Goal: Check status: Check status

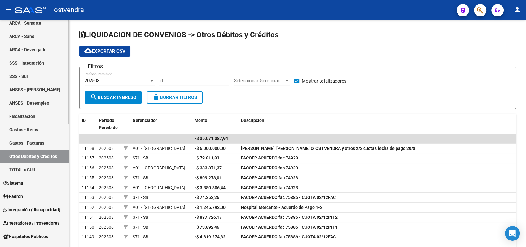
scroll to position [138, 0]
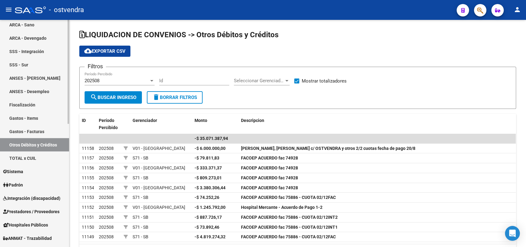
click at [18, 211] on span "Prestadores / Proveedores" at bounding box center [31, 211] width 56 height 7
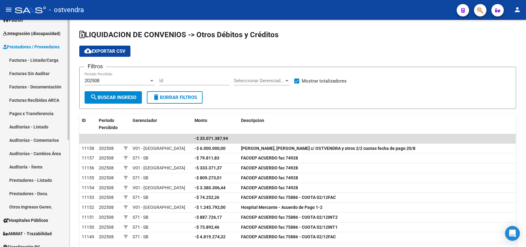
scroll to position [69, 0]
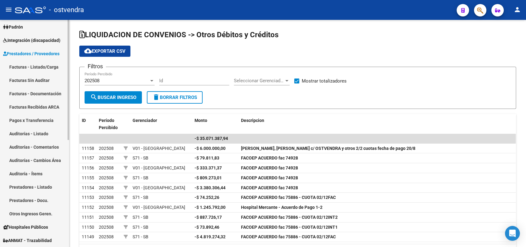
click at [34, 67] on link "Facturas - Listado/Carga" at bounding box center [34, 66] width 69 height 13
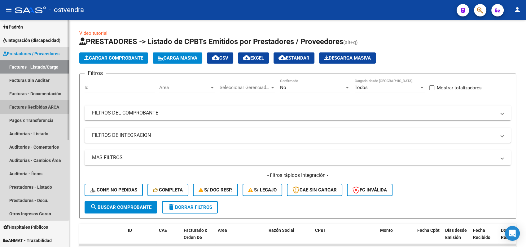
click at [29, 104] on link "Facturas Recibidas ARCA" at bounding box center [34, 106] width 69 height 13
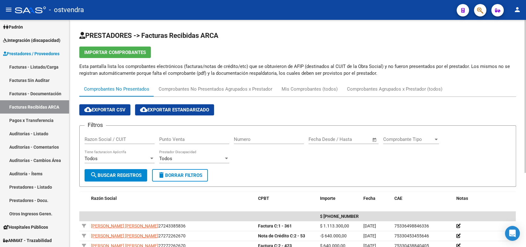
click at [184, 140] on input "Punto Venta" at bounding box center [194, 139] width 70 height 6
type input "20"
click at [263, 133] on div "Numero" at bounding box center [269, 137] width 70 height 13
type input "12"
click at [306, 88] on div "Mis Comprobantes (todos)" at bounding box center [310, 89] width 56 height 7
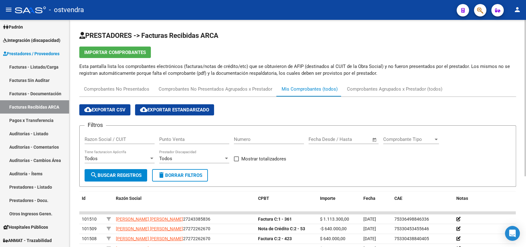
click at [189, 135] on div "Punto Venta" at bounding box center [194, 137] width 70 height 13
type input "20"
click at [245, 139] on input "Numero" at bounding box center [269, 139] width 70 height 6
type input "12"
click at [130, 174] on span "search Buscar Registros" at bounding box center [115, 175] width 51 height 6
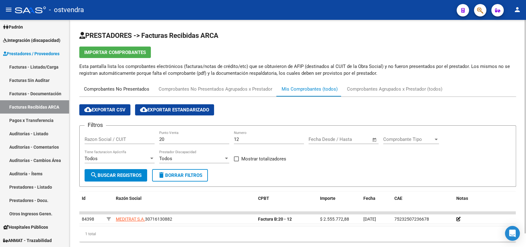
click at [142, 87] on div "Comprobantes No Presentados" at bounding box center [116, 89] width 65 height 7
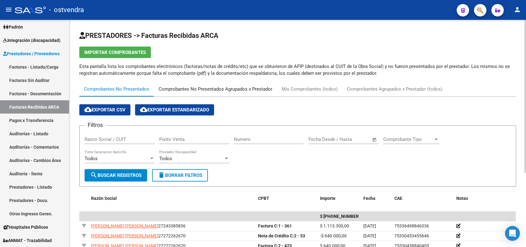
click at [186, 95] on div "Comprobantes No Presentados Agrupados x Prestador" at bounding box center [215, 89] width 123 height 15
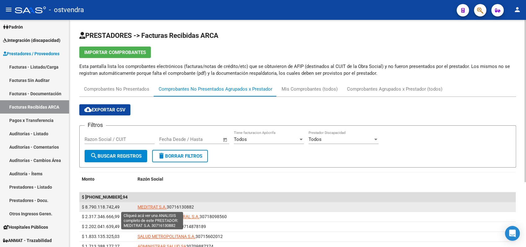
click at [151, 207] on span "MEDITRAT S.A." at bounding box center [152, 206] width 29 height 5
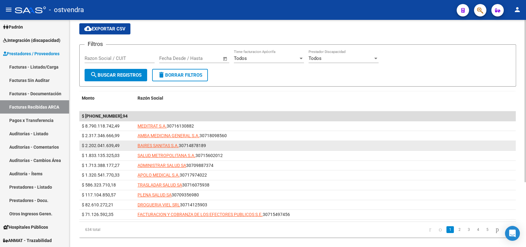
scroll to position [91, 0]
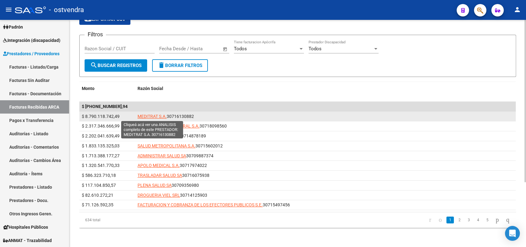
click at [148, 117] on span "MEDITRAT S.A." at bounding box center [152, 116] width 29 height 5
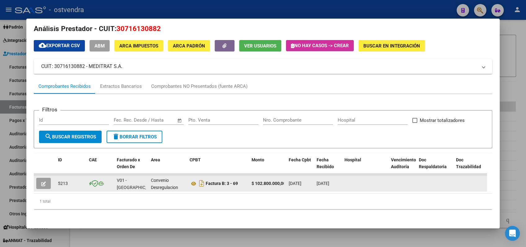
scroll to position [1, 0]
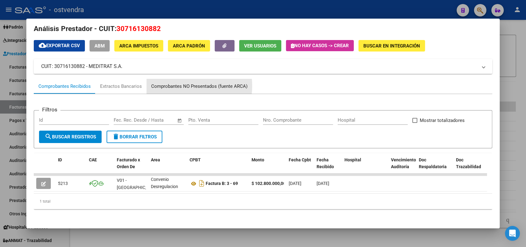
click at [171, 83] on div "Comprobantes NO Presentados (fuente ARCA)" at bounding box center [199, 86] width 96 height 7
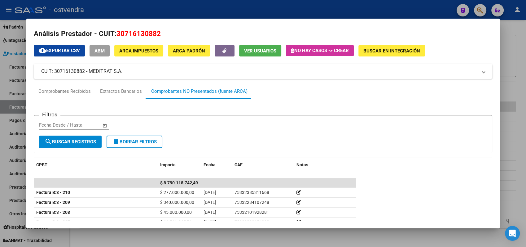
scroll to position [0, 0]
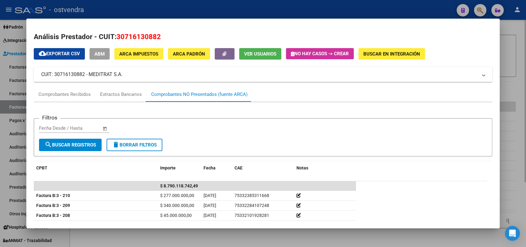
drag, startPoint x: 513, startPoint y: 28, endPoint x: 518, endPoint y: 31, distance: 5.6
click at [516, 30] on div at bounding box center [263, 123] width 526 height 247
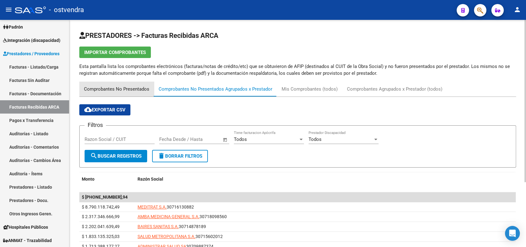
click at [122, 89] on div "Comprobantes No Presentados" at bounding box center [116, 89] width 65 height 7
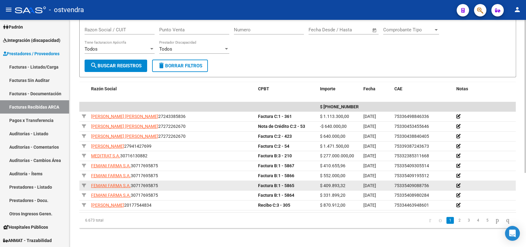
scroll to position [110, 0]
